Goal: Find specific page/section: Find specific page/section

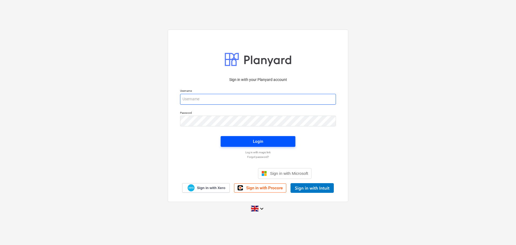
type input "[PERSON_NAME][EMAIL_ADDRESS][DOMAIN_NAME]"
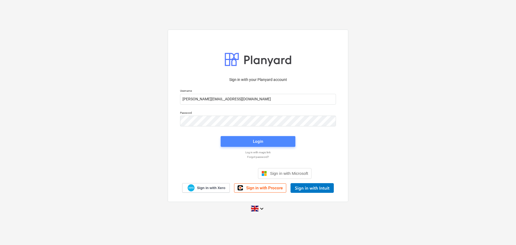
click at [255, 141] on div "Login" at bounding box center [258, 141] width 10 height 7
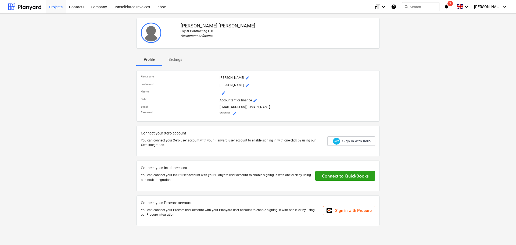
click at [55, 7] on div "Projects" at bounding box center [56, 7] width 20 height 14
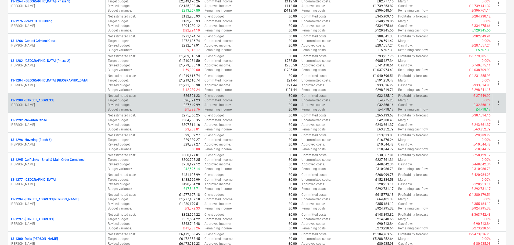
scroll to position [592, 0]
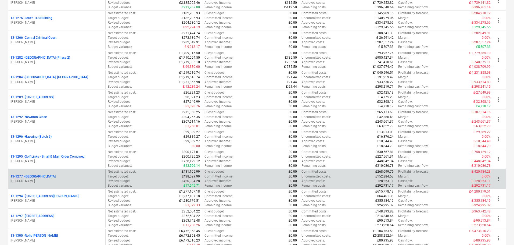
click at [29, 176] on p "[STREET_ADDRESS]" at bounding box center [32, 176] width 45 height 5
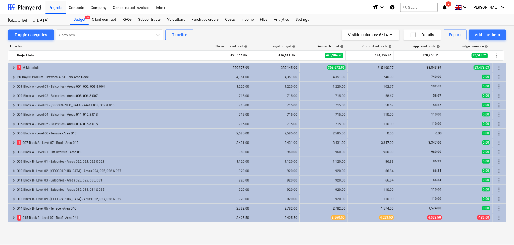
scroll to position [127, 0]
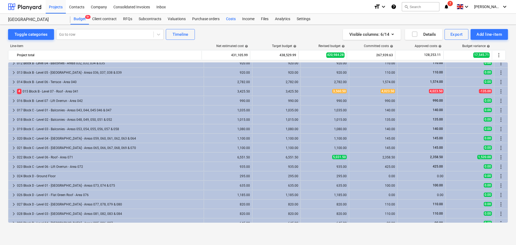
click at [233, 19] on div "Costs" at bounding box center [231, 19] width 16 height 11
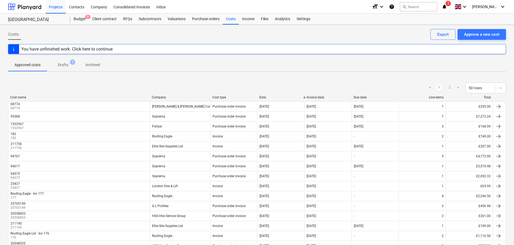
click at [162, 97] on div "Company" at bounding box center [180, 97] width 56 height 4
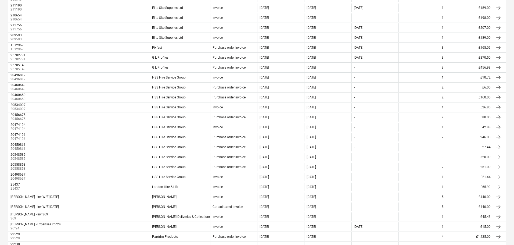
scroll to position [142, 0]
